Goal: Complete application form: Complete application form

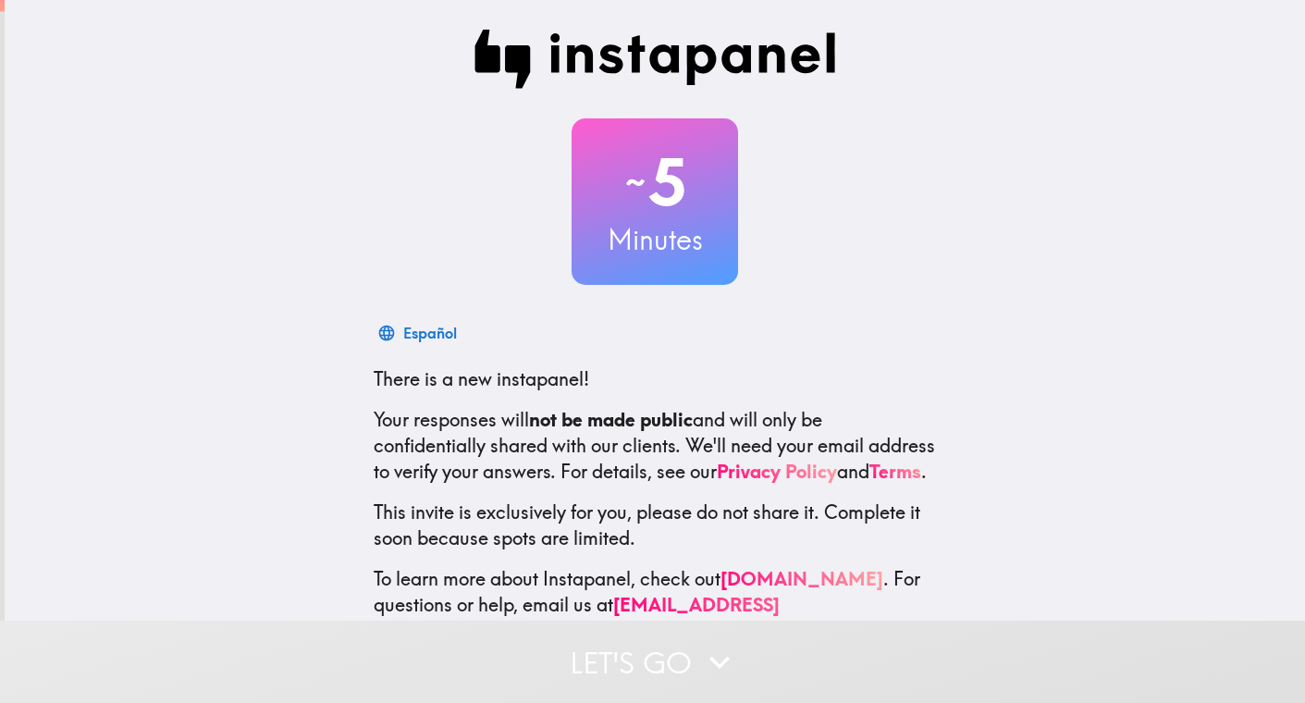
scroll to position [51, 0]
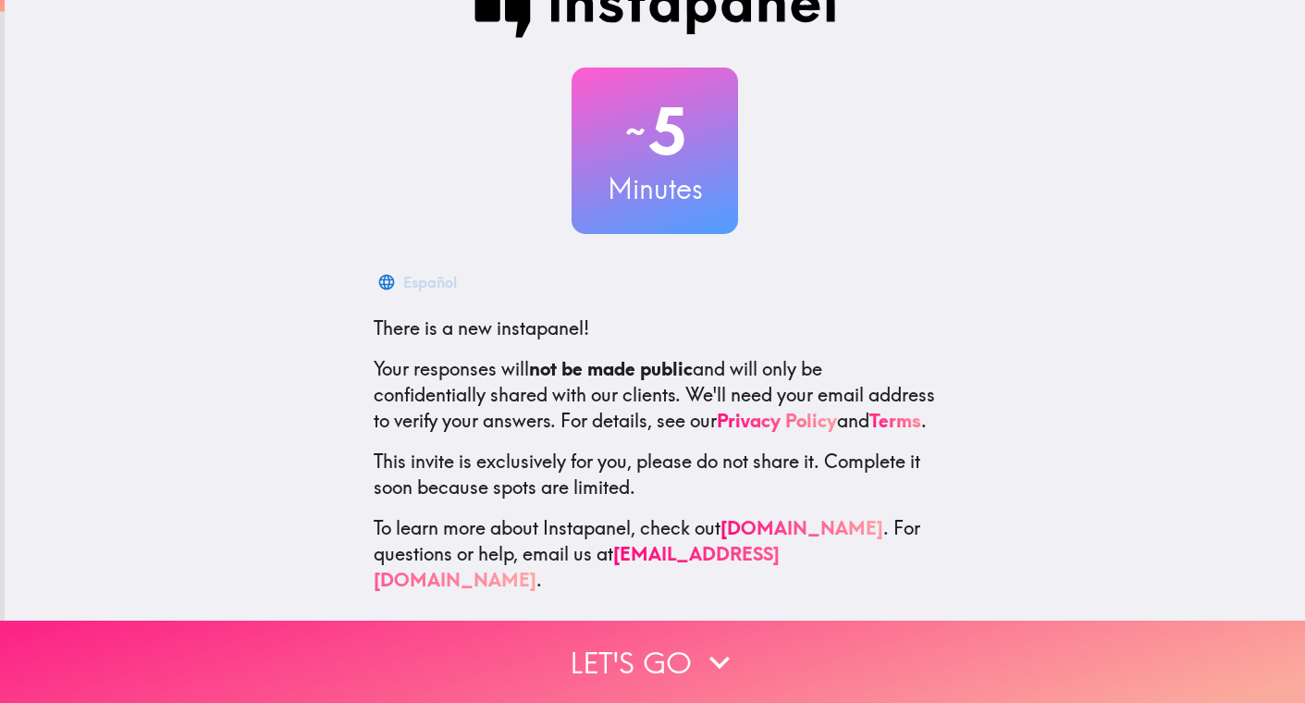
click at [631, 668] on button "Let's go" at bounding box center [652, 662] width 1305 height 82
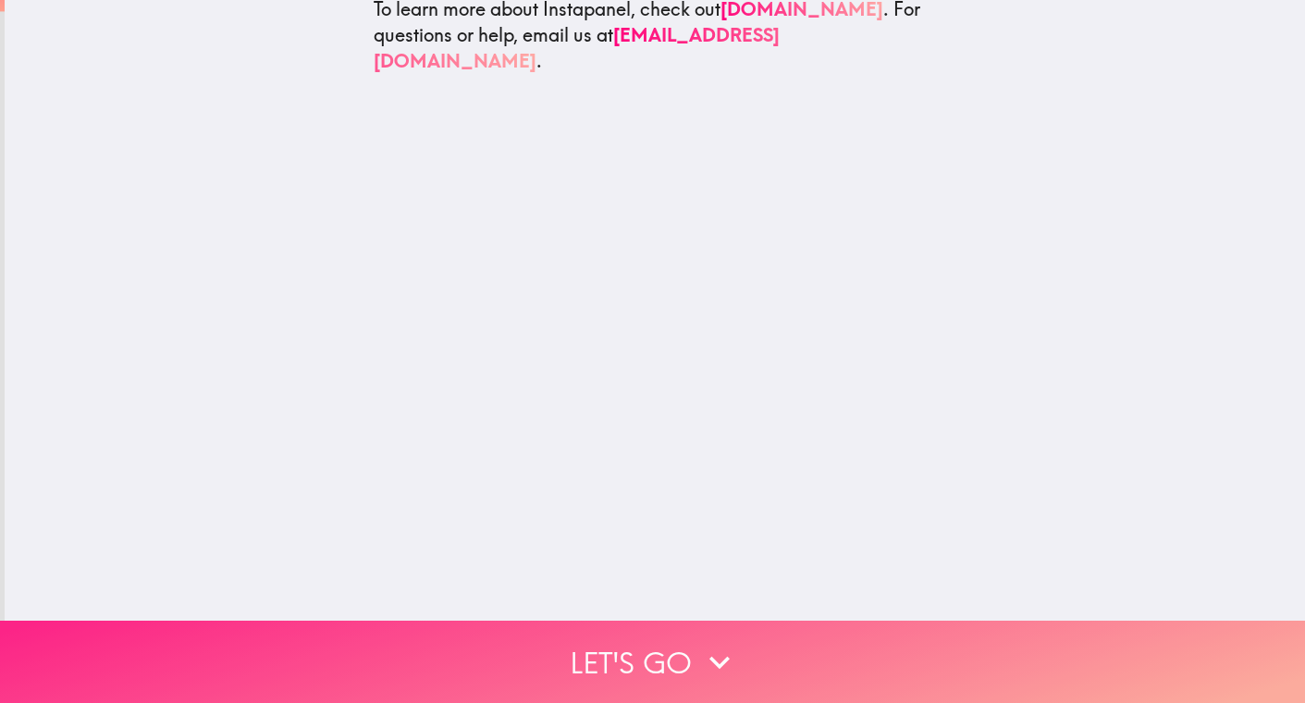
scroll to position [0, 0]
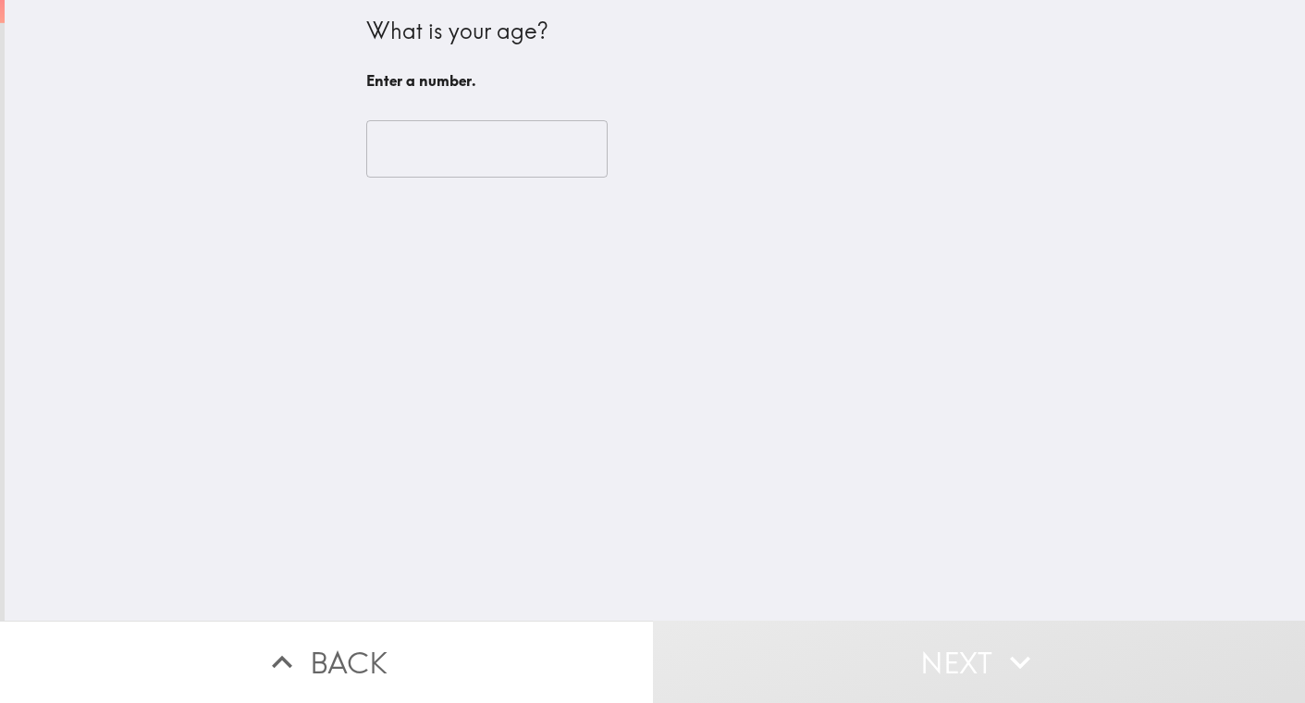
click at [512, 145] on input "number" at bounding box center [486, 148] width 241 height 57
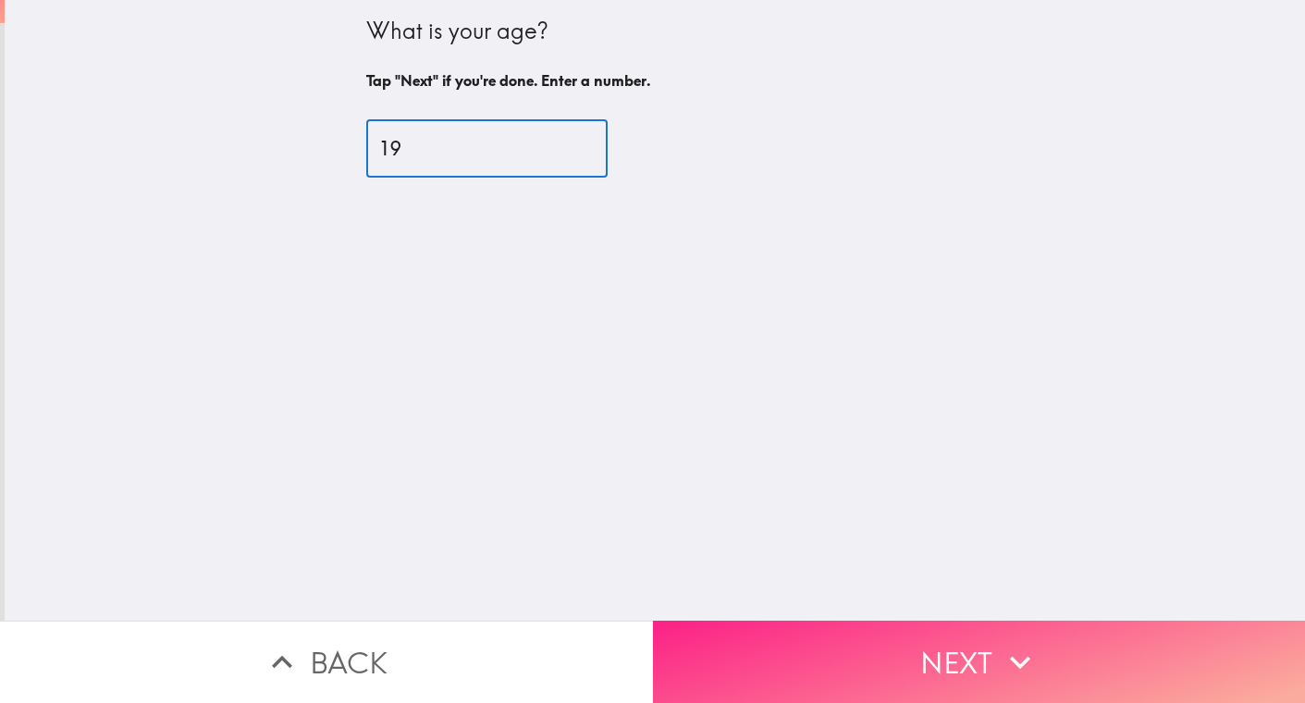
type input "19"
click at [837, 672] on button "Next" at bounding box center [979, 662] width 653 height 82
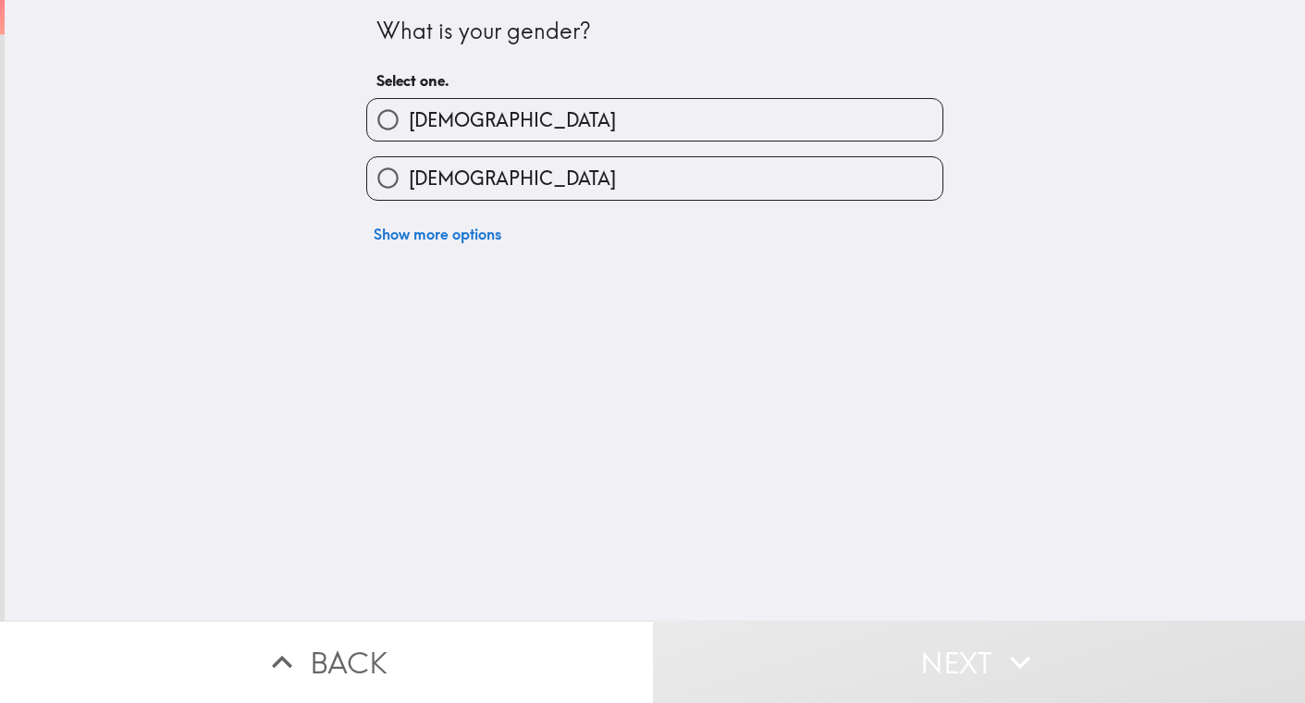
click at [561, 192] on label "[DEMOGRAPHIC_DATA]" at bounding box center [654, 178] width 575 height 42
click at [409, 192] on input "[DEMOGRAPHIC_DATA]" at bounding box center [388, 178] width 42 height 42
radio input "true"
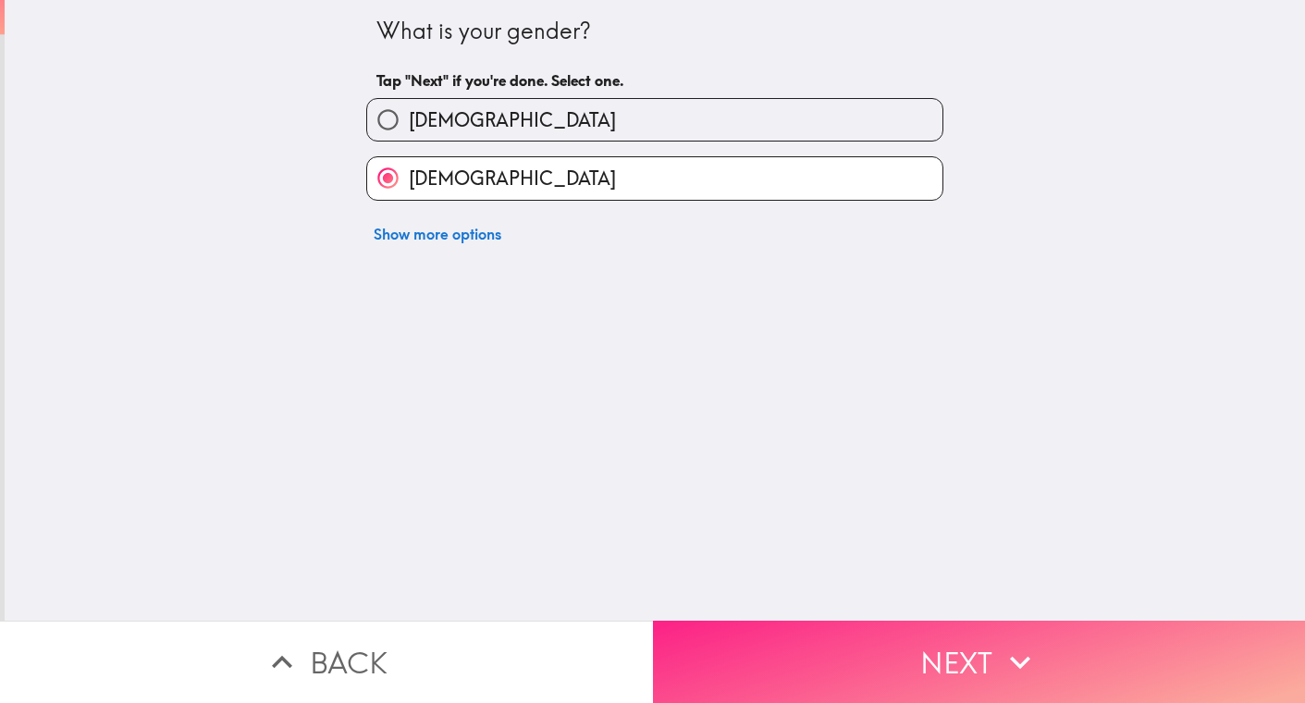
click at [768, 656] on button "Next" at bounding box center [979, 662] width 653 height 82
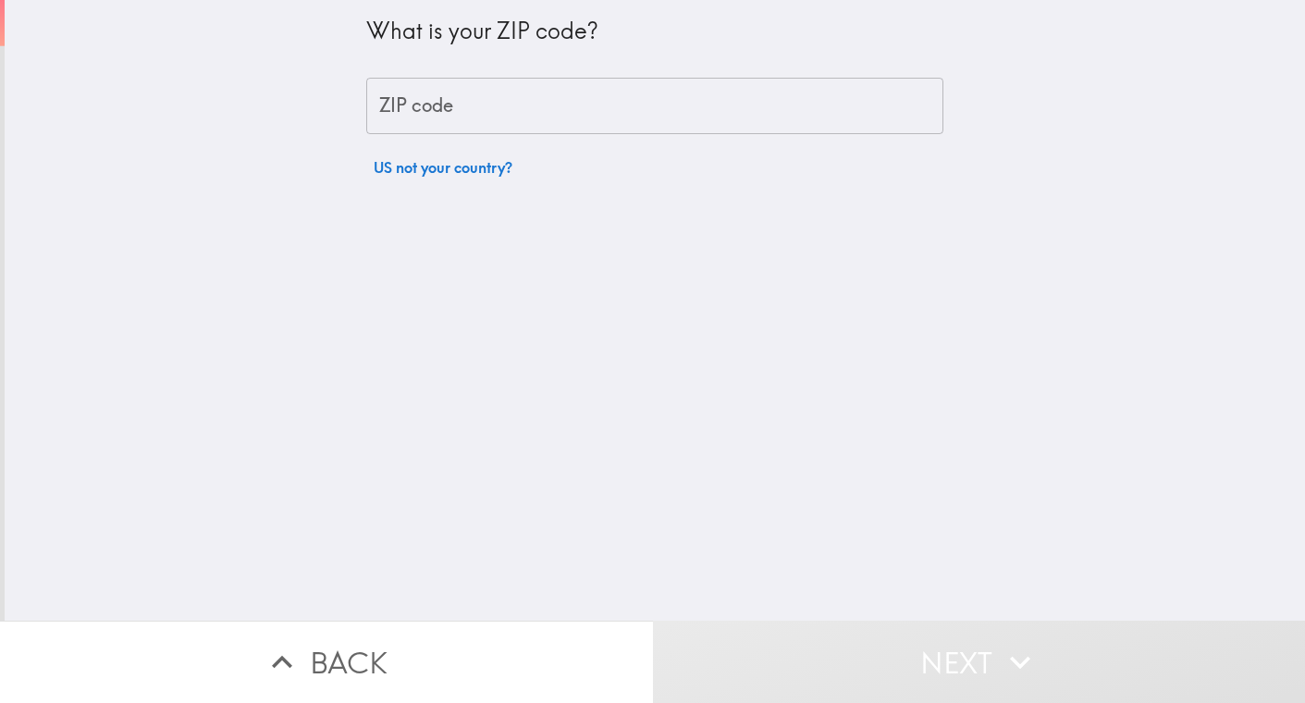
click at [531, 83] on input "ZIP code" at bounding box center [654, 106] width 577 height 57
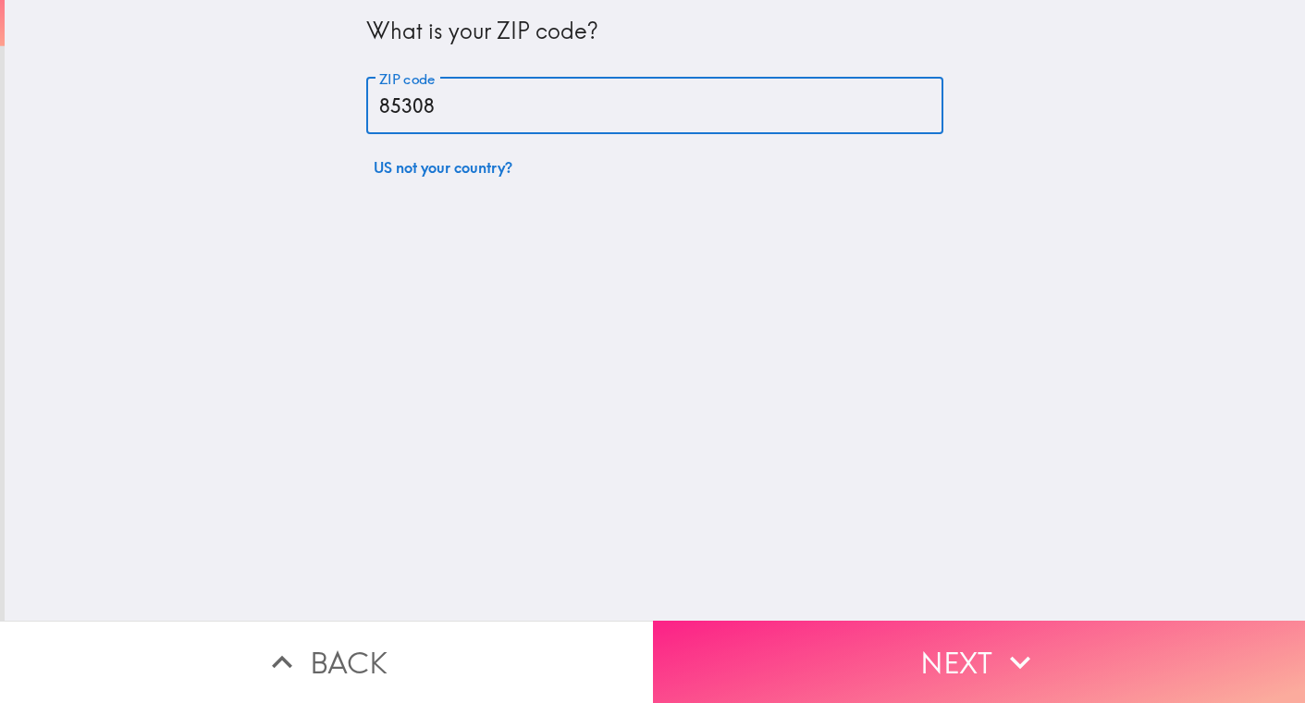
type input "85308"
click at [855, 636] on button "Next" at bounding box center [979, 662] width 653 height 82
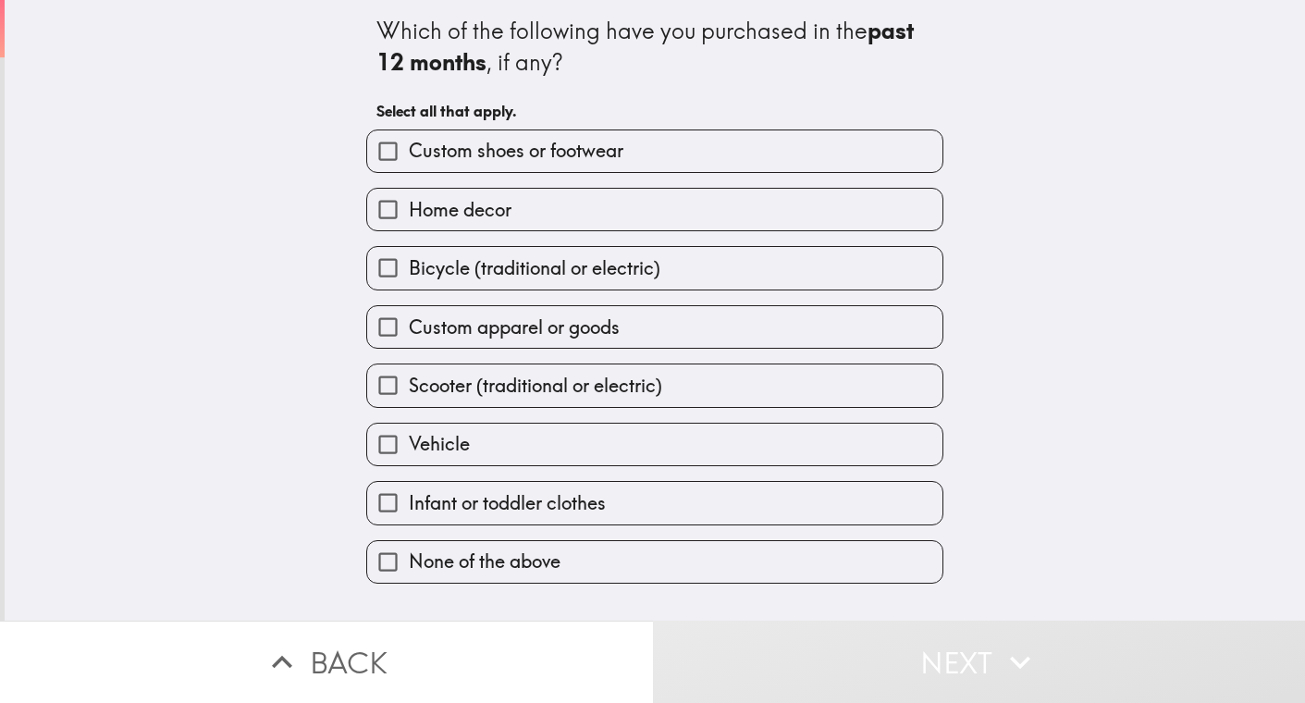
click at [462, 219] on span "Home decor" at bounding box center [460, 210] width 103 height 26
click at [409, 219] on input "Home decor" at bounding box center [388, 210] width 42 height 42
checkbox input "true"
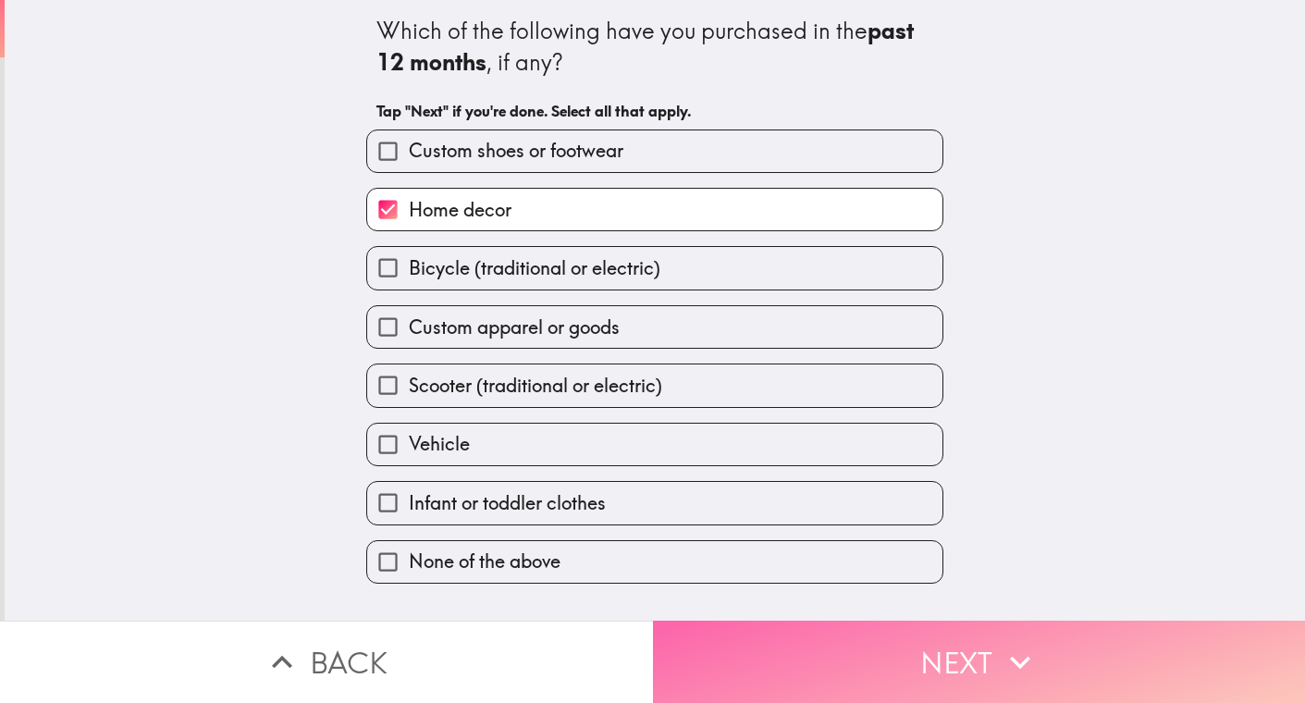
click at [728, 644] on button "Next" at bounding box center [979, 662] width 653 height 82
